Goal: Navigation & Orientation: Find specific page/section

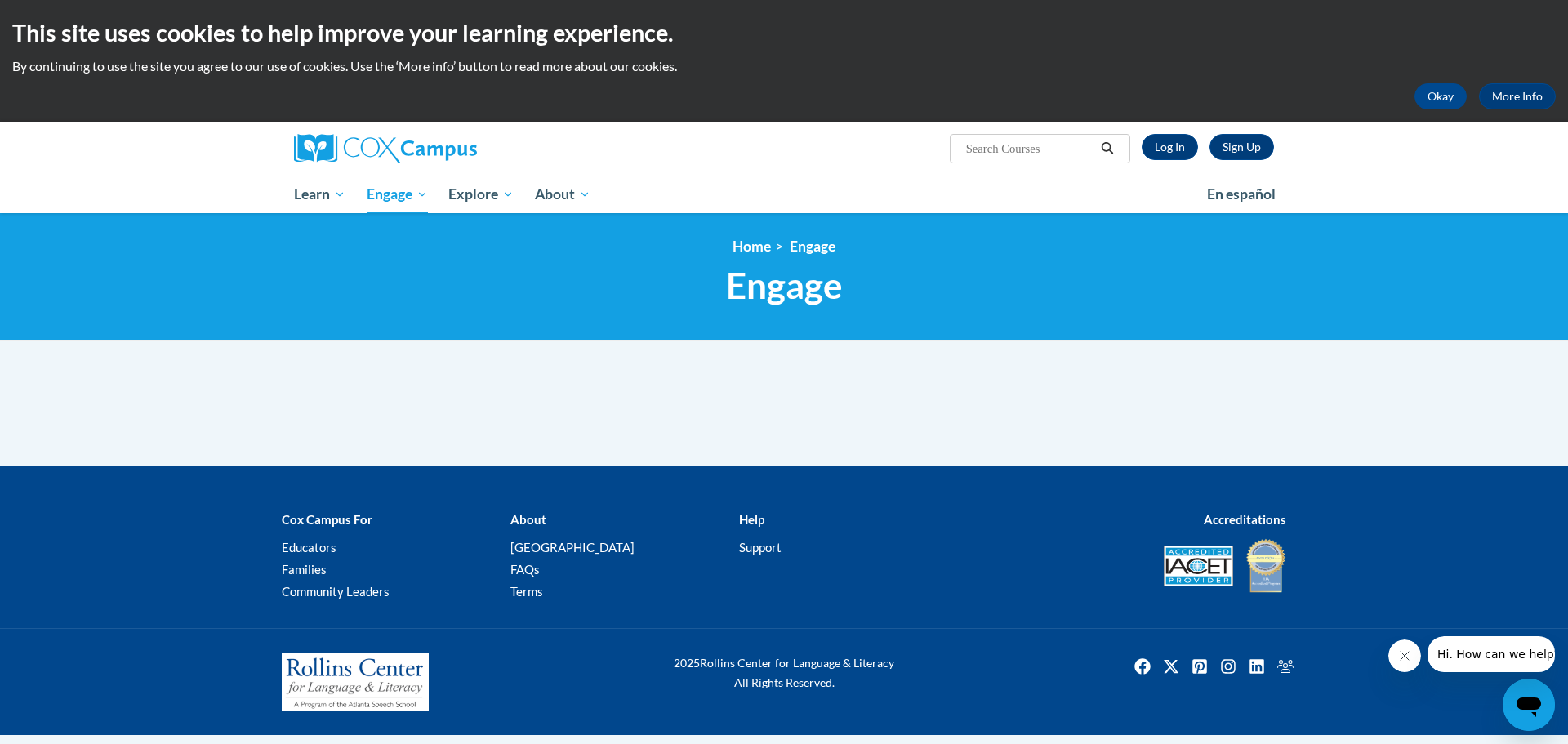
drag, startPoint x: 801, startPoint y: 296, endPoint x: 804, endPoint y: 262, distance: 34.1
click at [801, 296] on span "Engage" at bounding box center [784, 286] width 117 height 43
click at [809, 250] on link "Engage" at bounding box center [812, 247] width 46 height 18
click at [828, 304] on span "Engage" at bounding box center [784, 286] width 117 height 43
